Goal: Information Seeking & Learning: Learn about a topic

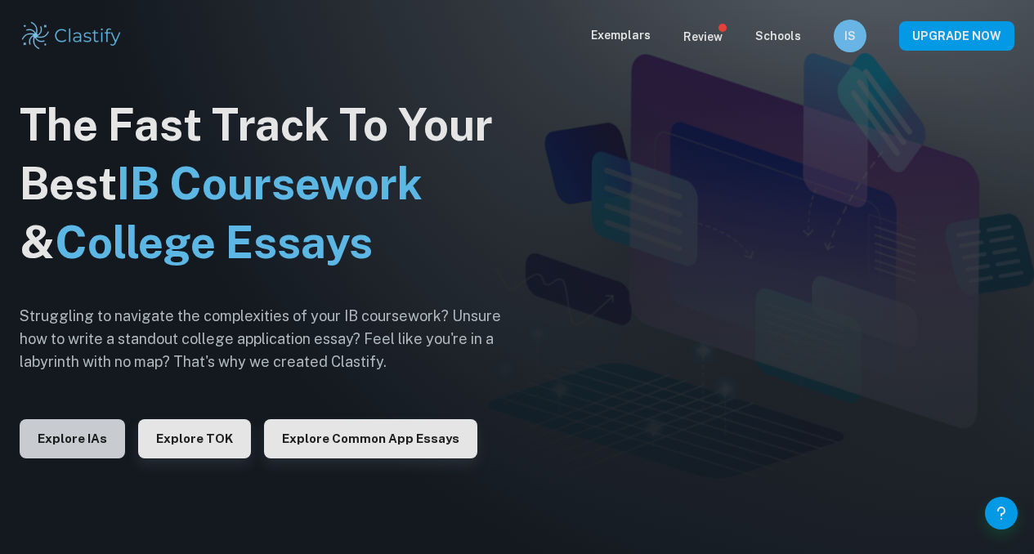
click at [75, 439] on button "Explore IAs" at bounding box center [72, 438] width 105 height 39
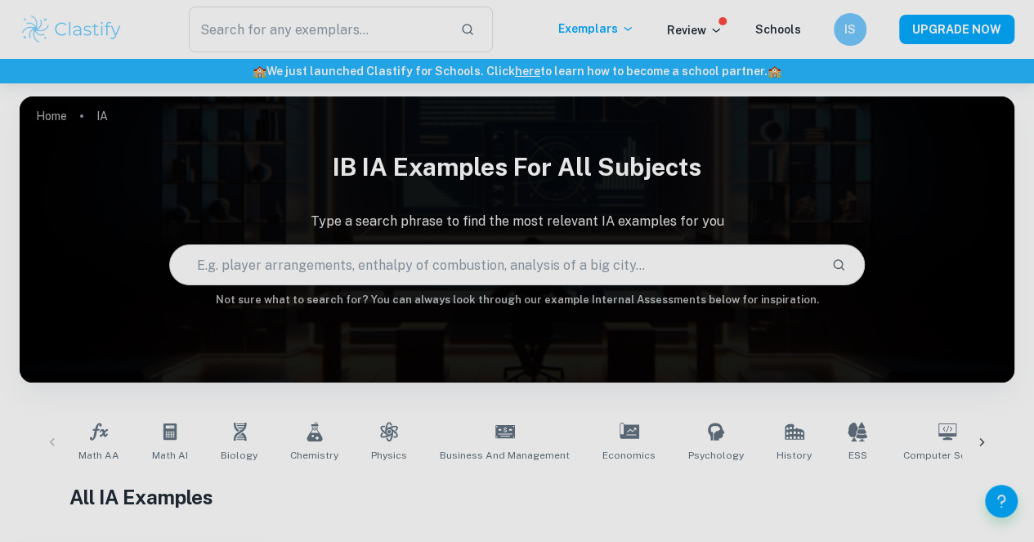
click at [128, 261] on div "IB IA examples for all subjects Type a search phrase to find the most relevant …" at bounding box center [517, 225] width 995 height 166
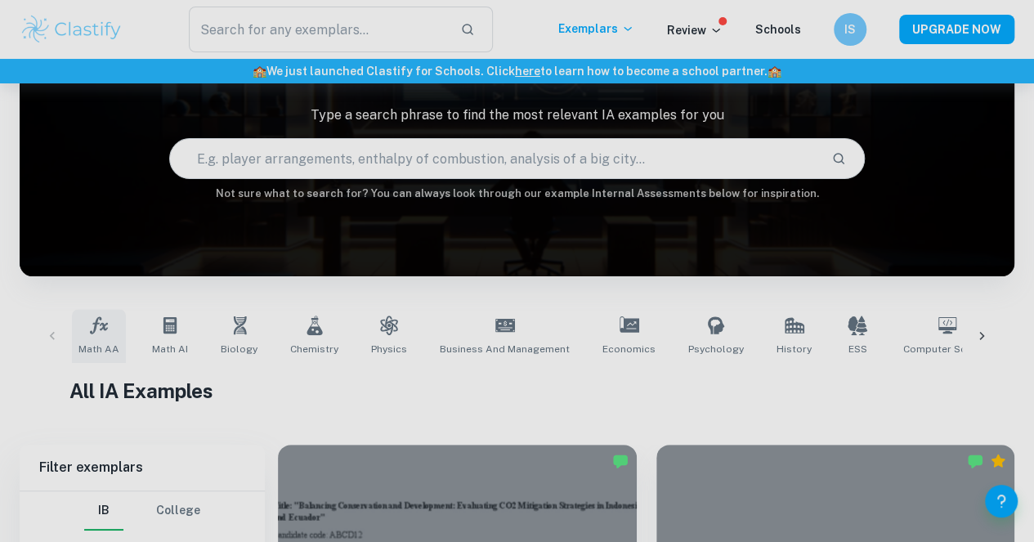
click at [101, 340] on link "Math AA" at bounding box center [99, 336] width 54 height 54
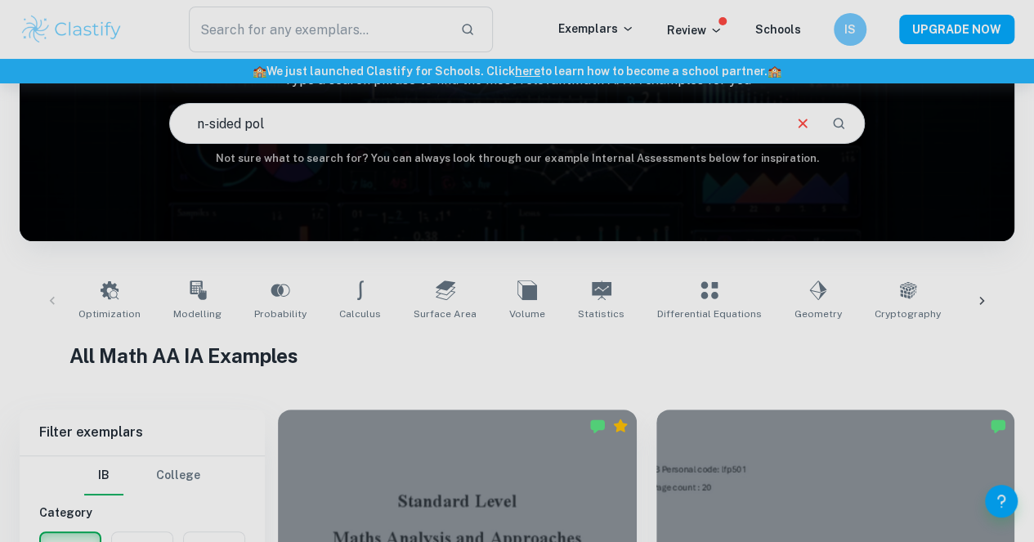
scroll to position [141, 0]
type input "n-sided polygon"
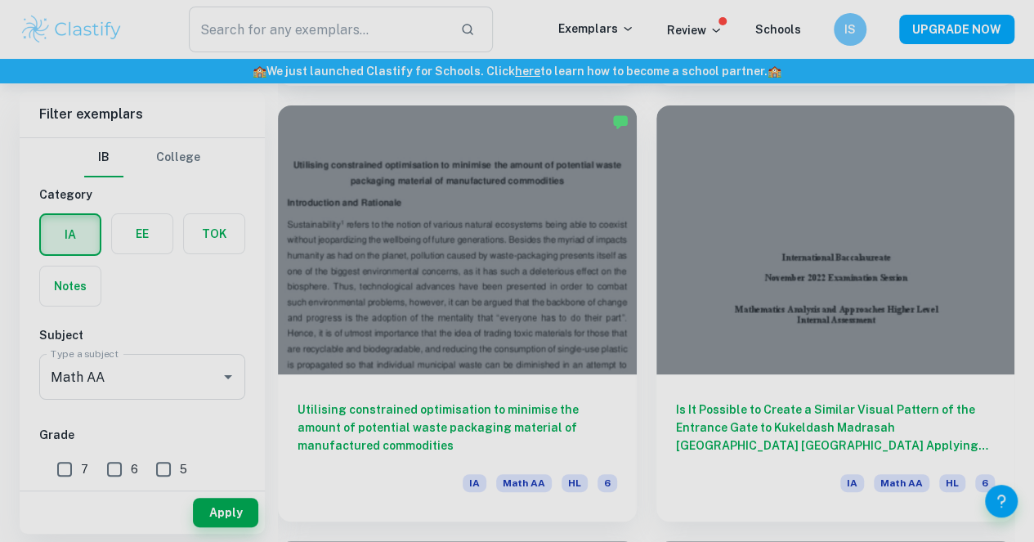
scroll to position [3091, 0]
